Goal: Information Seeking & Learning: Learn about a topic

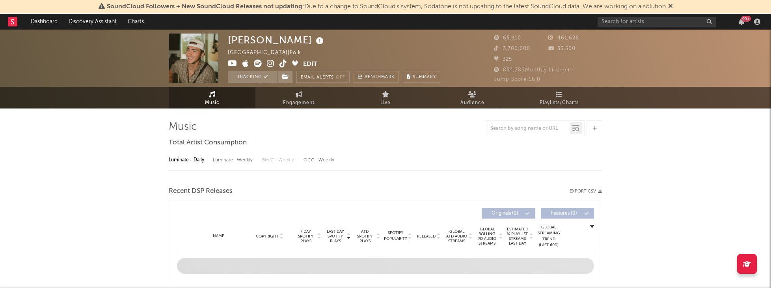
select select "6m"
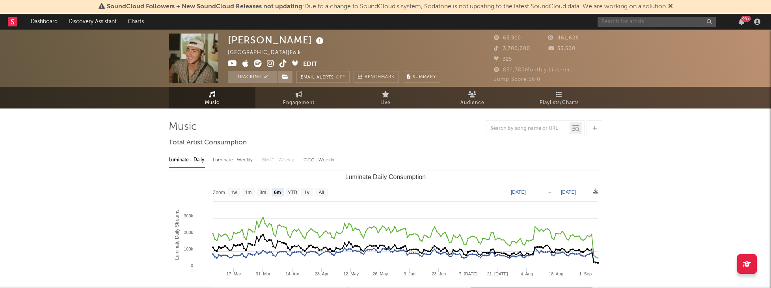
click at [647, 17] on input "text" at bounding box center [657, 22] width 118 height 10
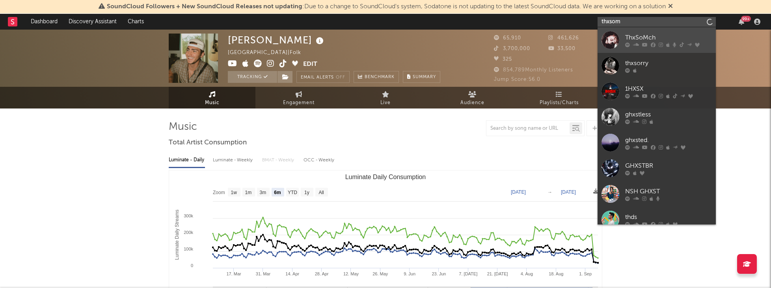
type input "thxsom"
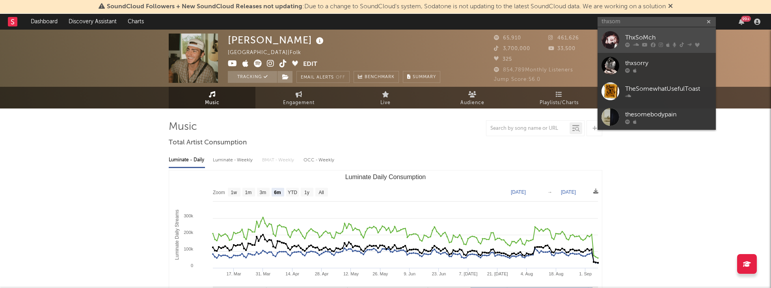
click at [639, 37] on div "ThxSoMch" at bounding box center [668, 37] width 87 height 9
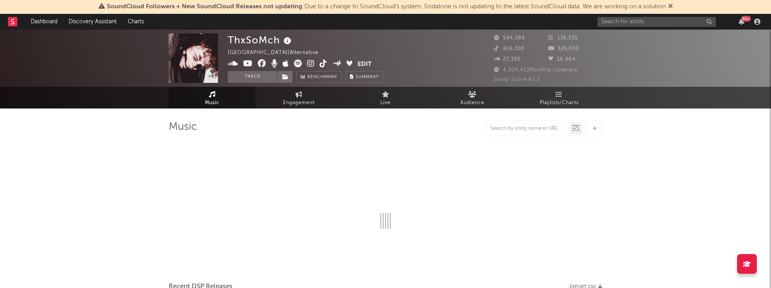
select select "6m"
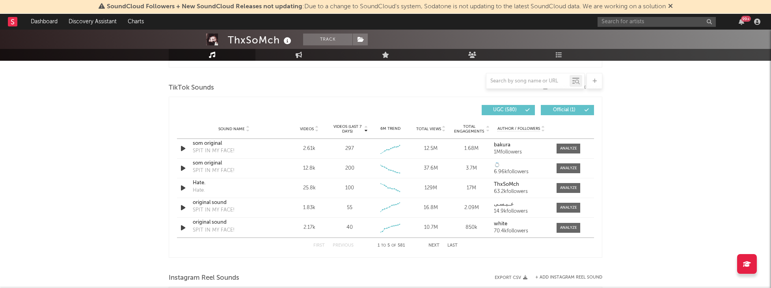
scroll to position [518, 0]
click at [437, 244] on button "Next" at bounding box center [433, 245] width 11 height 4
click at [499, 142] on strong "glass" at bounding box center [500, 144] width 12 height 5
click at [629, 22] on input "text" at bounding box center [657, 22] width 118 height 10
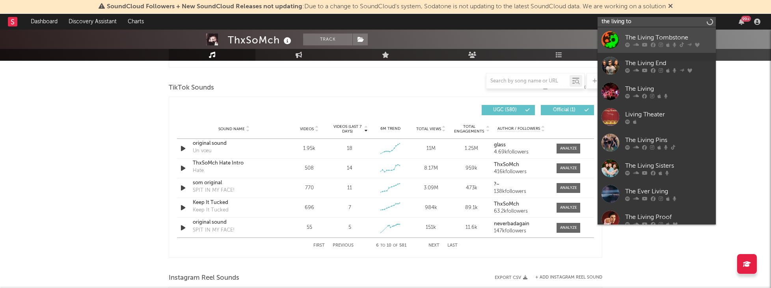
type input "the living to"
click at [641, 35] on div "The Living Tombstone" at bounding box center [668, 37] width 87 height 9
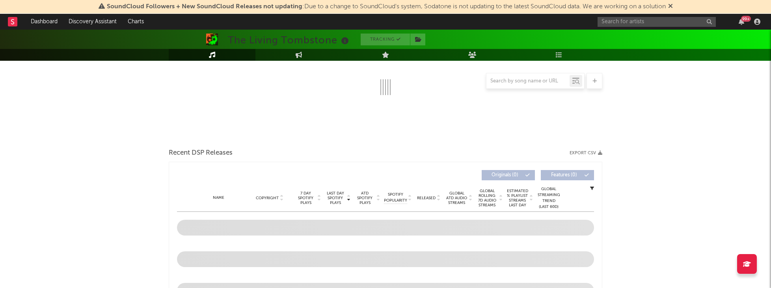
select select "6m"
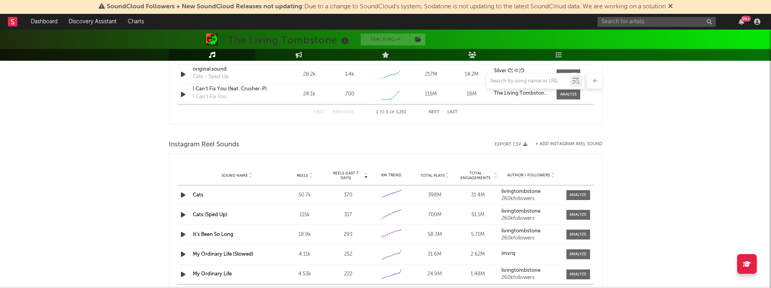
scroll to position [641, 0]
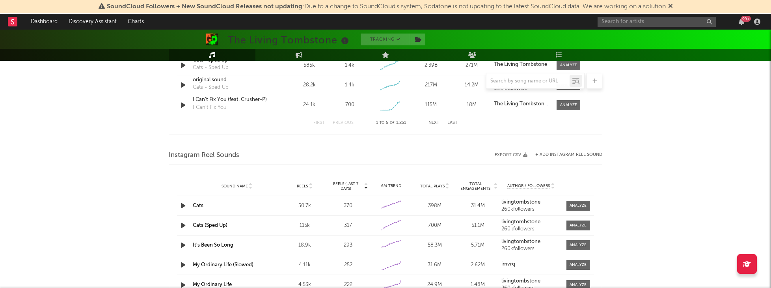
click at [435, 121] on button "Next" at bounding box center [433, 123] width 11 height 4
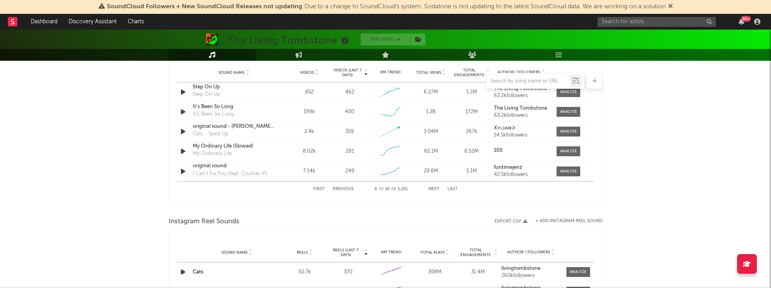
scroll to position [525, 0]
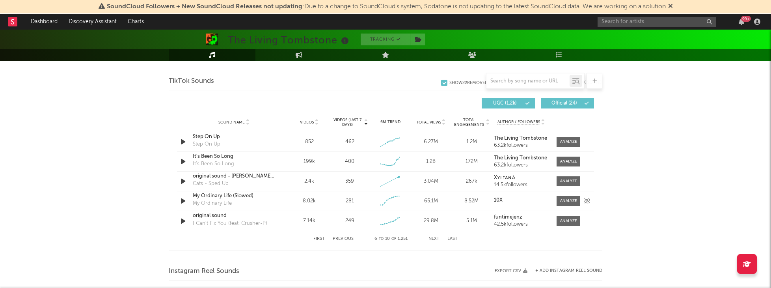
click at [227, 196] on div "My Ordinary Life (Slowed)" at bounding box center [234, 196] width 82 height 8
click at [566, 162] on div at bounding box center [568, 161] width 17 height 6
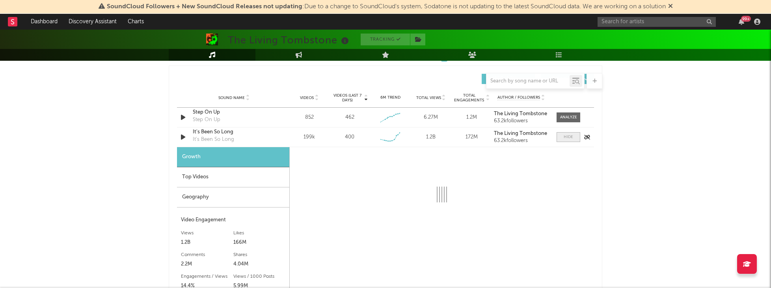
scroll to position [562, 0]
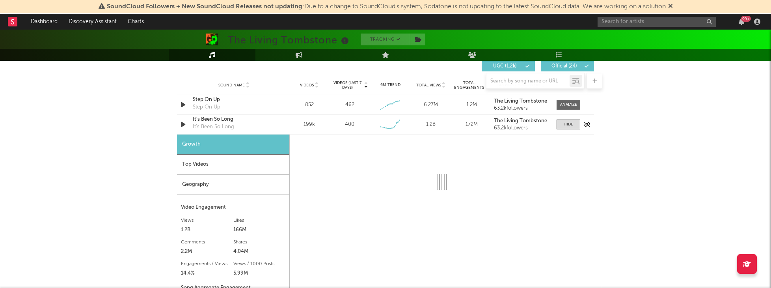
click at [218, 129] on div "It's Been So Long" at bounding box center [213, 127] width 41 height 8
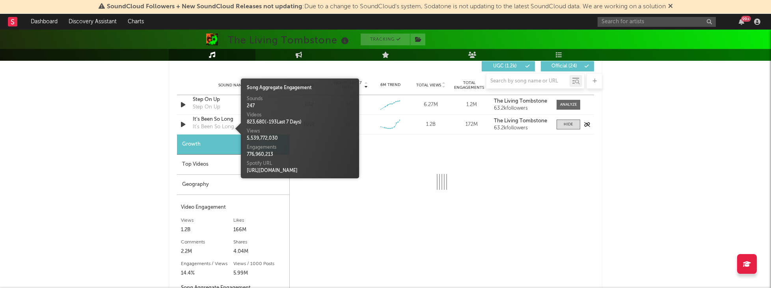
click at [216, 115] on div "Sound Name It's Been So Long It's Been So Long Videos 199k Videos (last 7 days)…" at bounding box center [385, 124] width 417 height 19
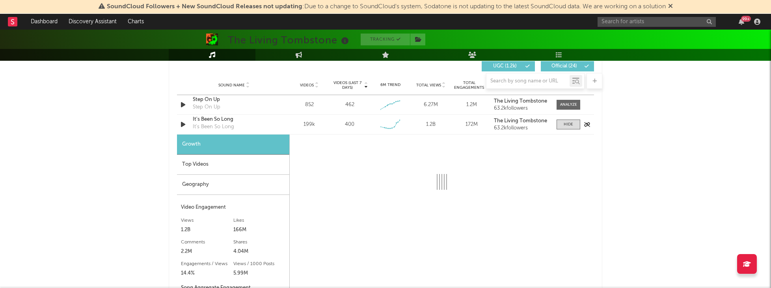
click at [217, 120] on div "It's Been So Long" at bounding box center [234, 119] width 82 height 8
select select "6m"
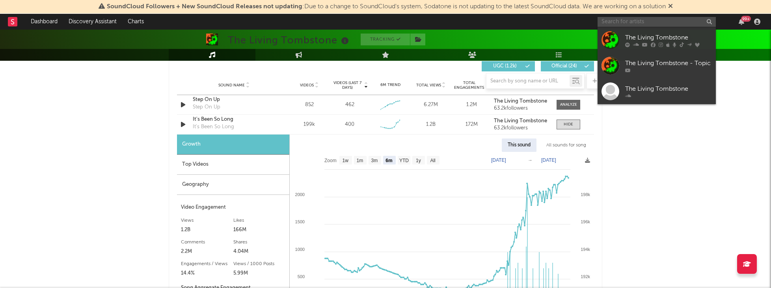
click at [628, 21] on input "text" at bounding box center [657, 22] width 118 height 10
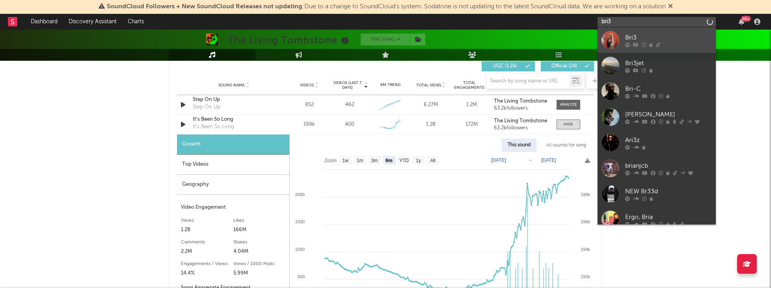
type input "bri3"
click at [631, 34] on div "Bri3" at bounding box center [668, 37] width 87 height 9
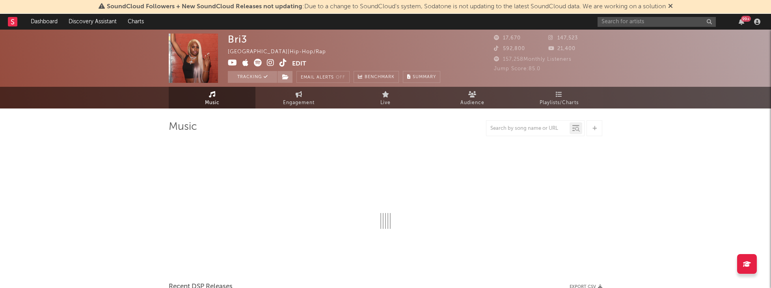
select select "6m"
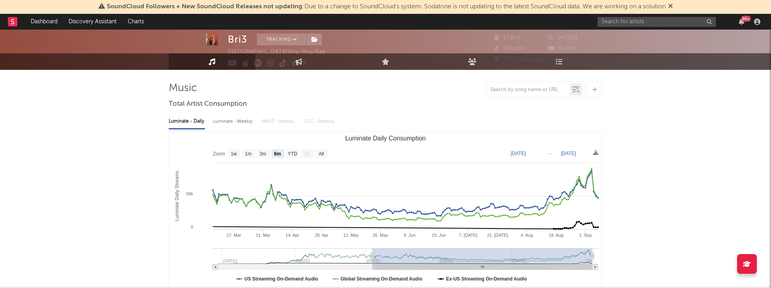
scroll to position [40, 0]
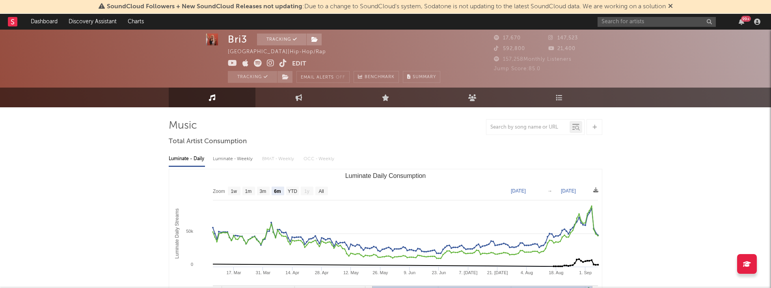
scroll to position [0, 0]
